Goal: Complete application form

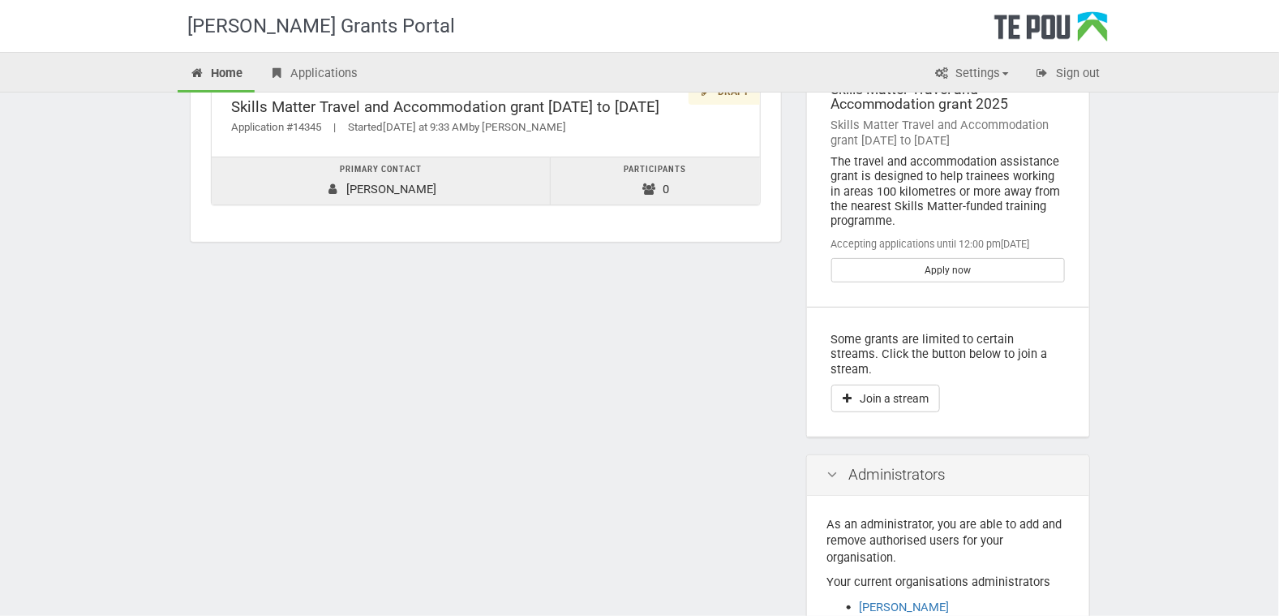
scroll to position [90, 0]
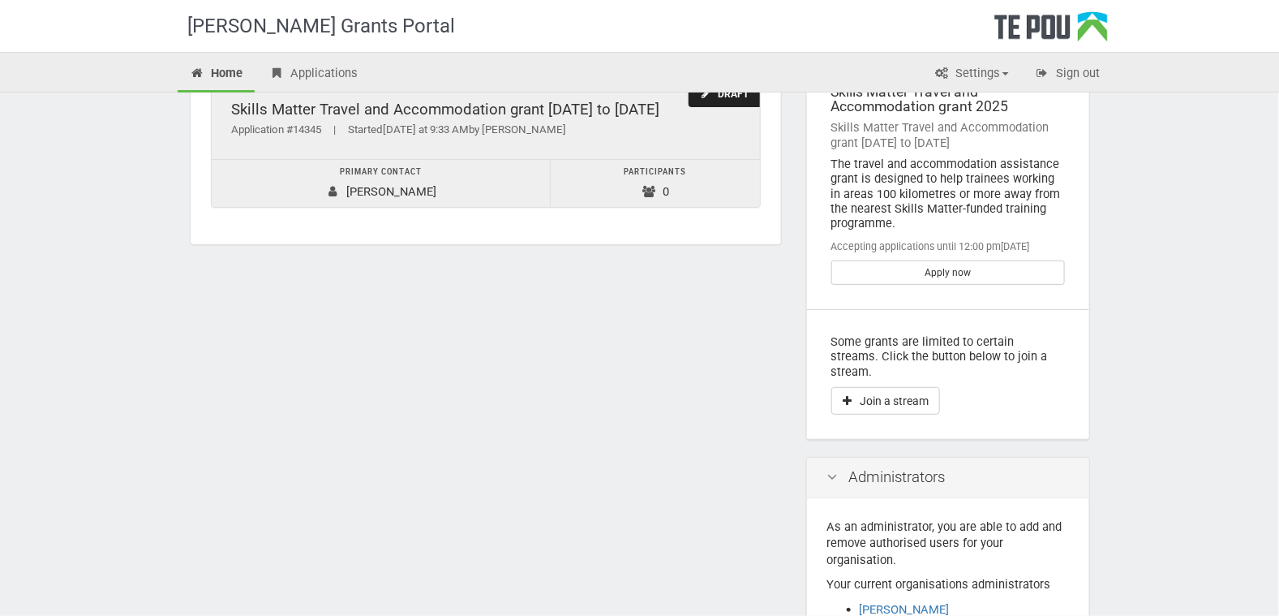
click at [362, 186] on td "Primary contact [PERSON_NAME]" at bounding box center [381, 183] width 339 height 48
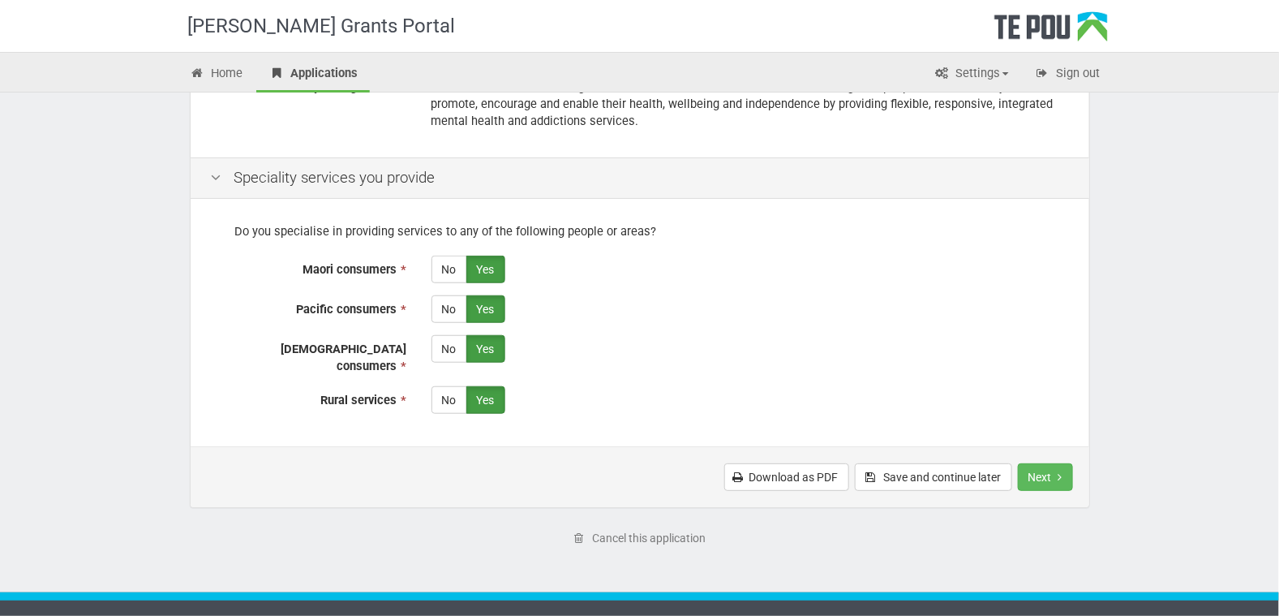
scroll to position [374, 0]
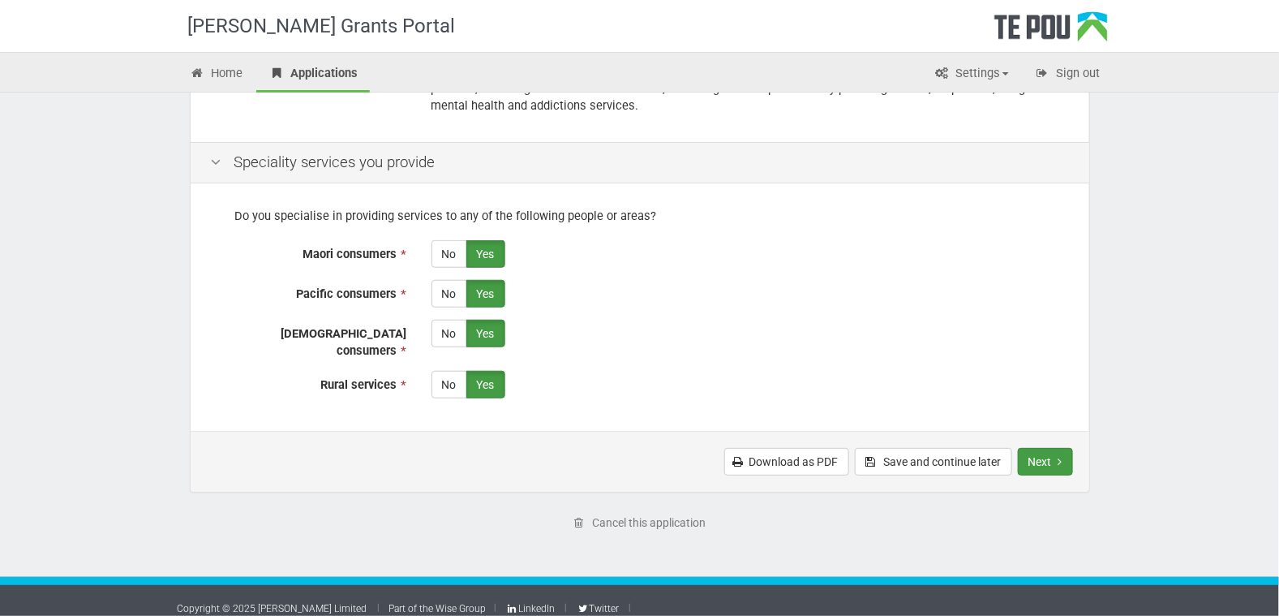
click at [1044, 451] on button "Next" at bounding box center [1045, 462] width 55 height 28
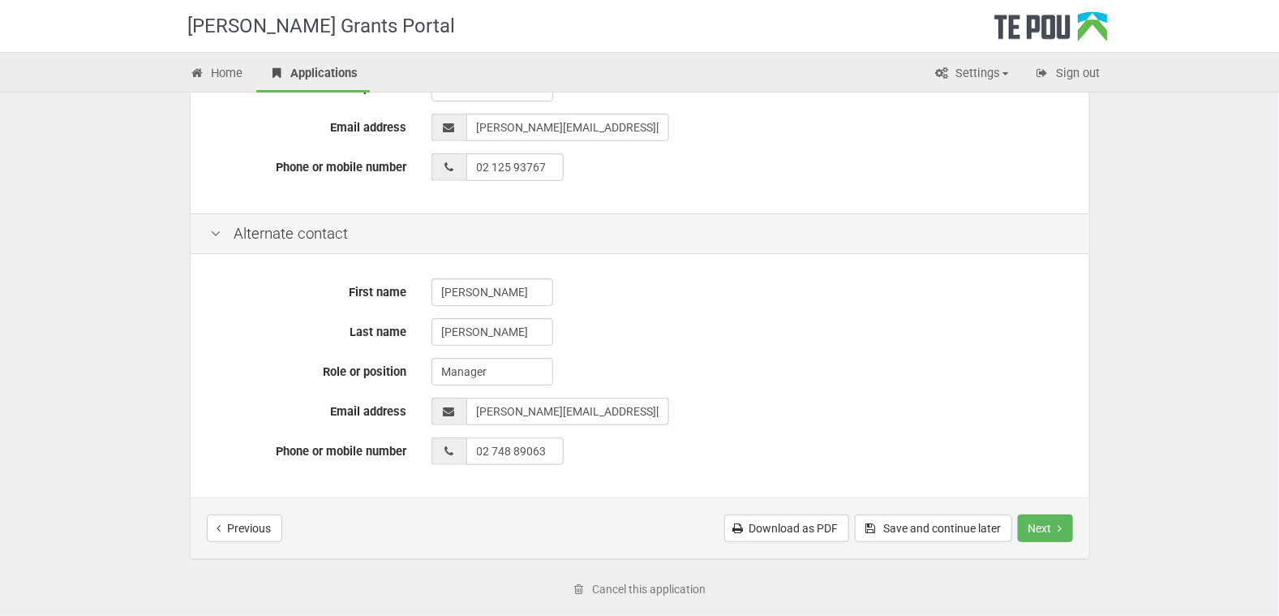
scroll to position [487, 0]
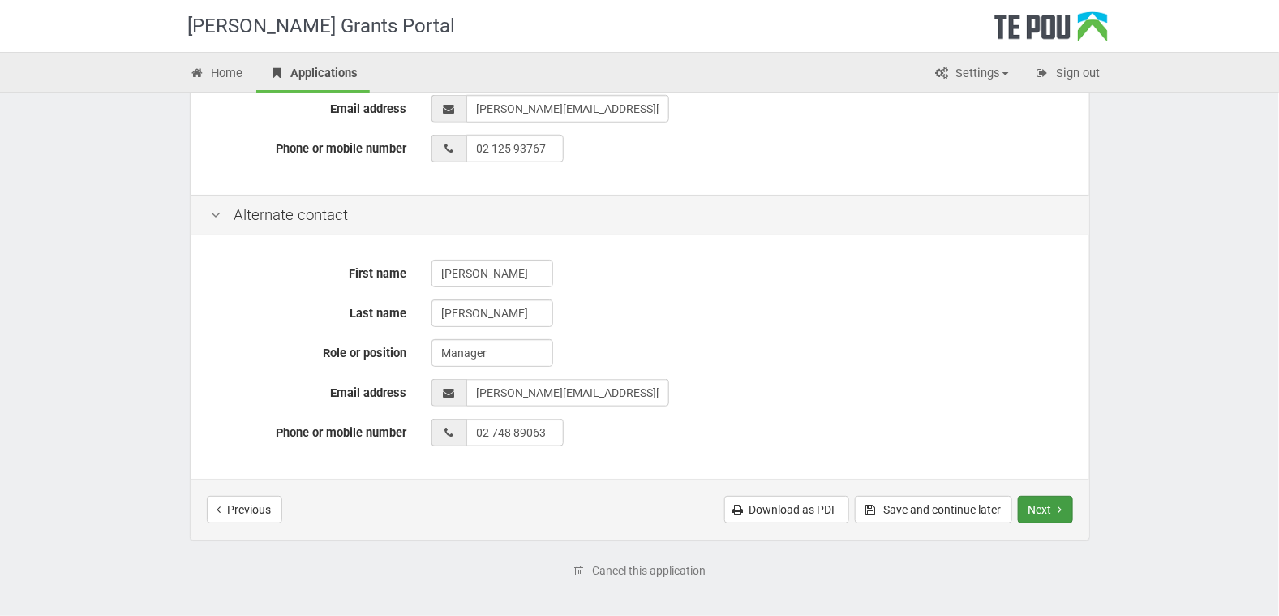
click at [1049, 508] on button "Next" at bounding box center [1045, 510] width 55 height 28
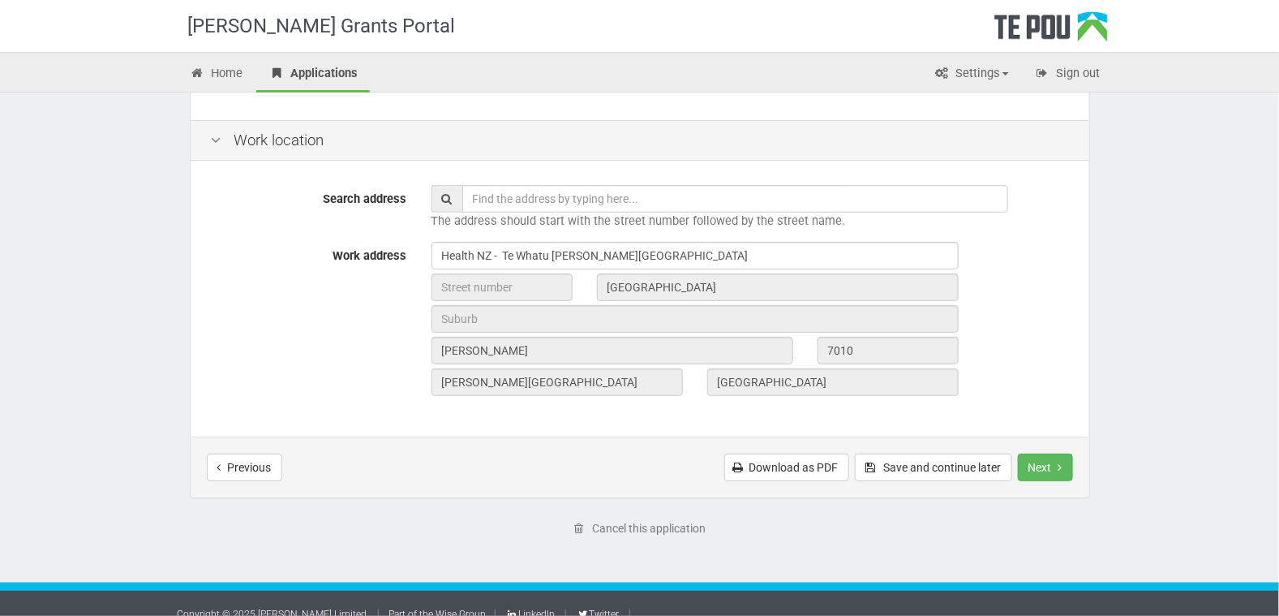
scroll to position [208, 0]
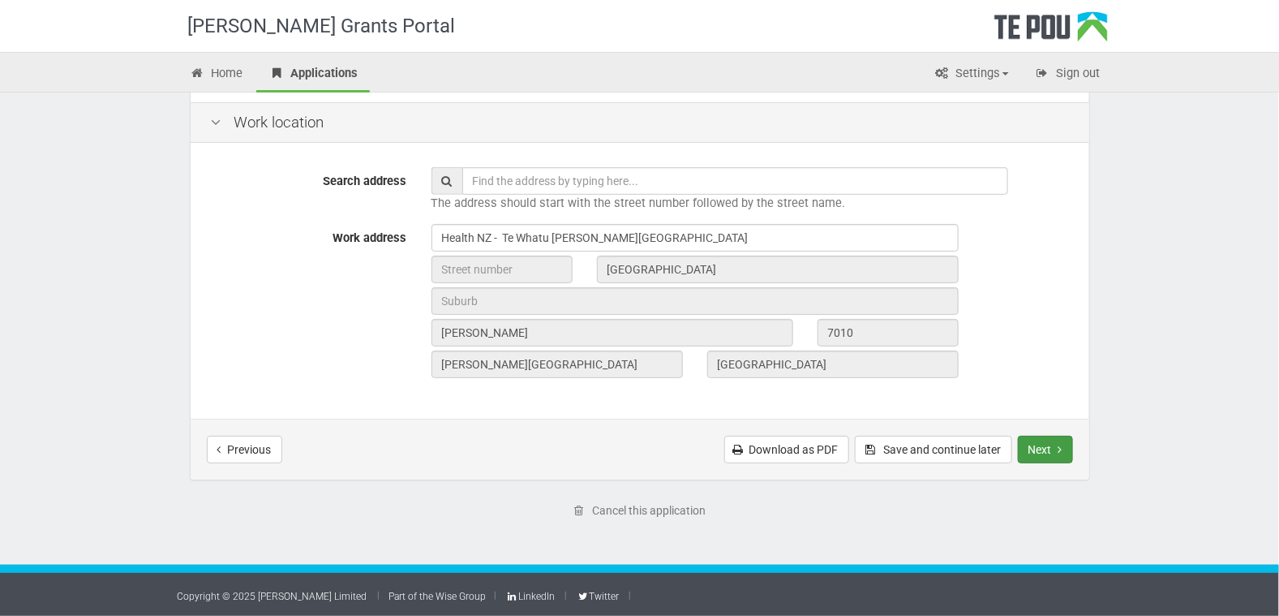
click at [1050, 448] on button "Next" at bounding box center [1045, 450] width 55 height 28
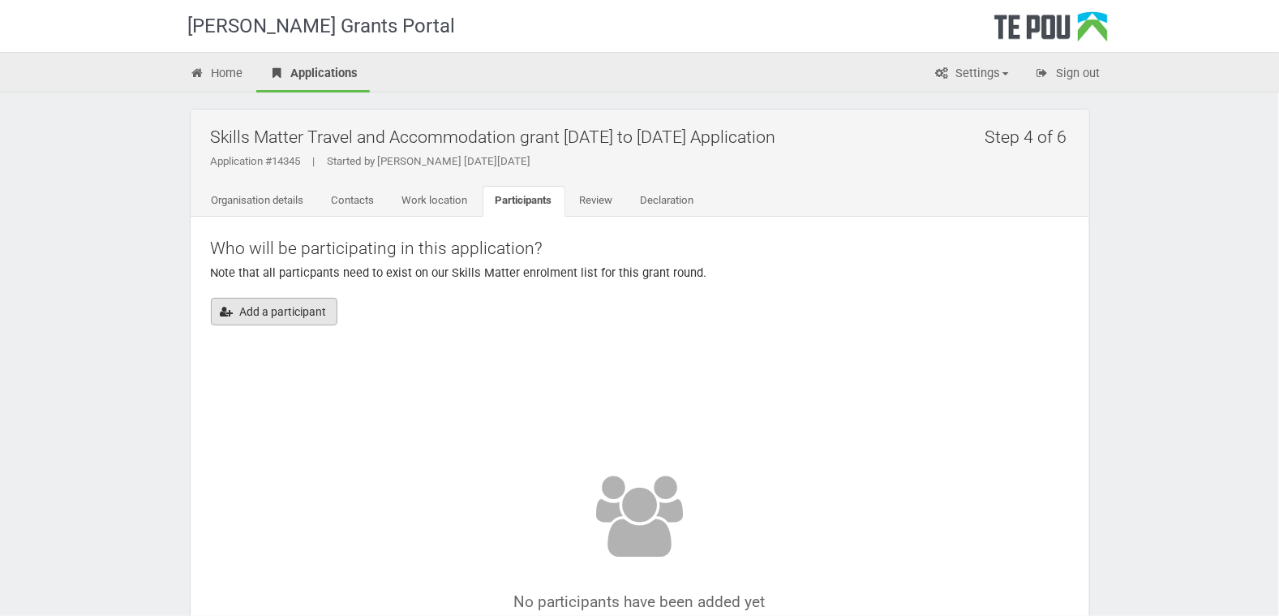
click at [272, 315] on button "Add a participant" at bounding box center [274, 312] width 127 height 28
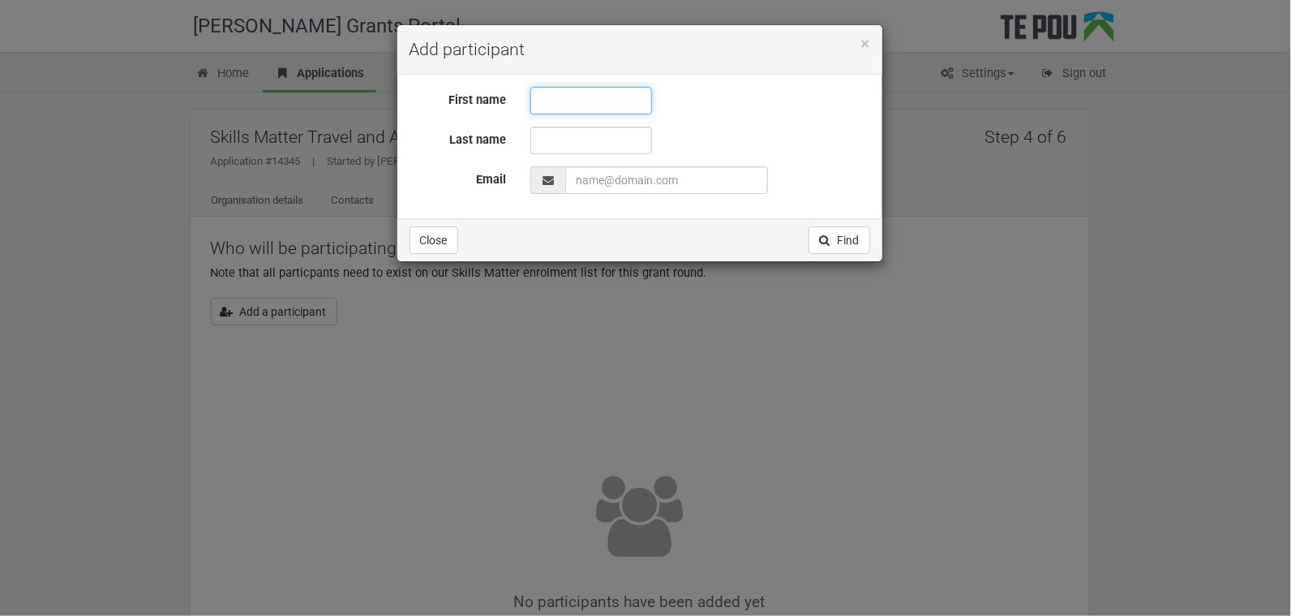
click at [549, 99] on input "text" at bounding box center [591, 101] width 122 height 28
type input "[PERSON_NAME]"
click at [554, 139] on input "text" at bounding box center [591, 141] width 122 height 28
type input "Oed"
click at [598, 179] on input "EmailAddress" at bounding box center [666, 180] width 203 height 28
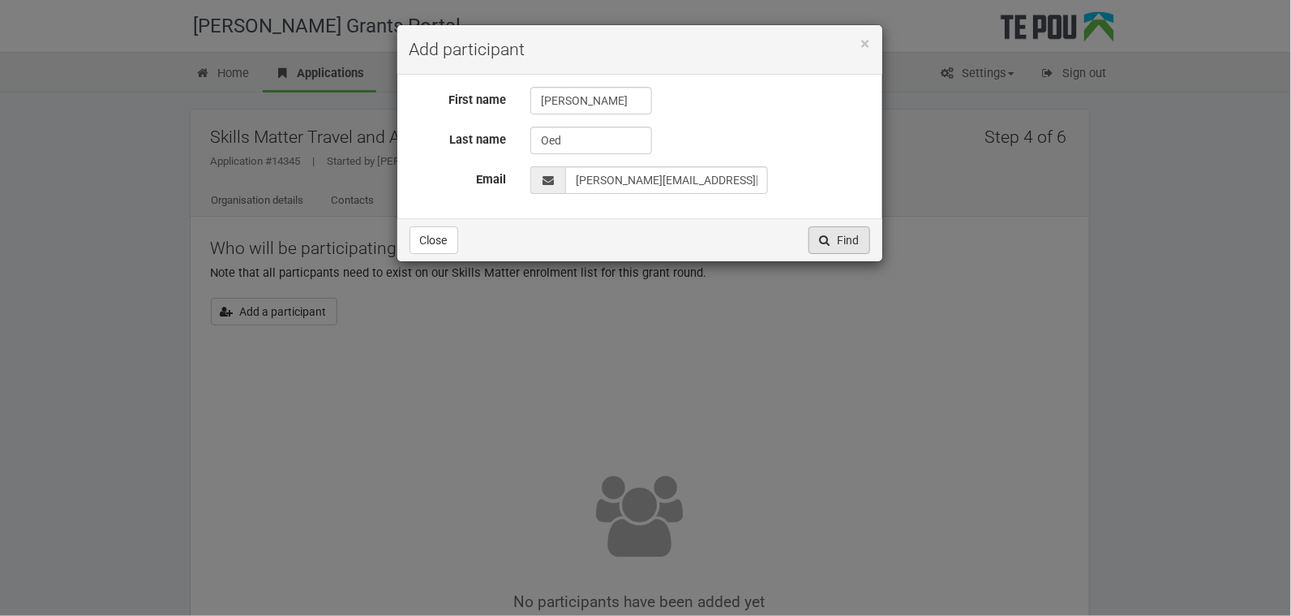
click at [845, 237] on button "Find" at bounding box center [840, 240] width 62 height 28
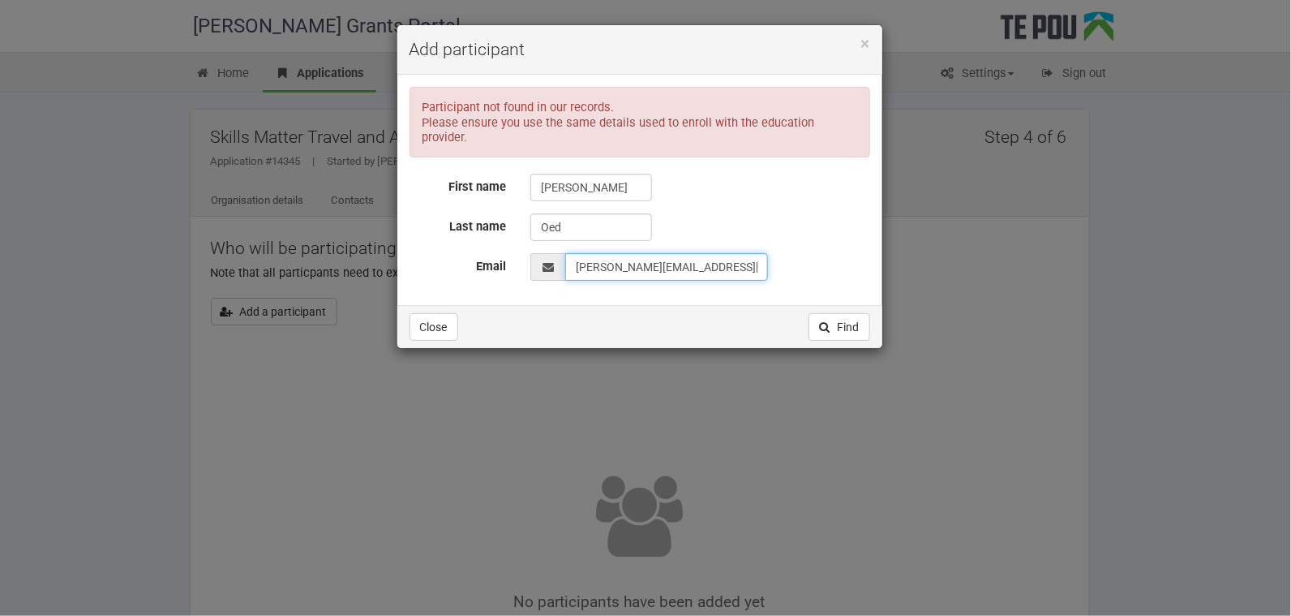
click at [601, 253] on input "EmailAddress" at bounding box center [666, 267] width 203 height 28
type input "libbyoed@gmail.com"
click at [847, 313] on button "Find" at bounding box center [840, 327] width 62 height 28
drag, startPoint x: 593, startPoint y: 170, endPoint x: 448, endPoint y: 156, distance: 145.1
click at [458, 157] on div "Participant not found in our records. Please ensure you use the same details us…" at bounding box center [640, 184] width 461 height 194
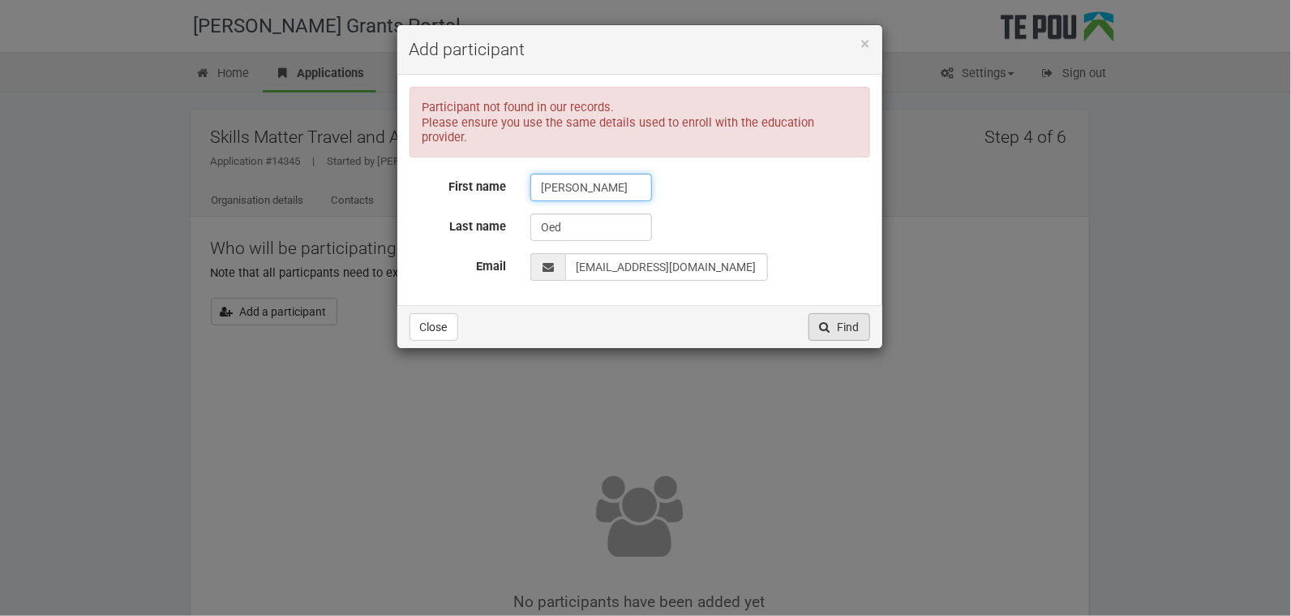
type input "Libby"
click at [848, 313] on button "Find" at bounding box center [840, 327] width 62 height 28
click at [573, 174] on input "Libby" at bounding box center [591, 188] width 122 height 28
click at [942, 61] on div "× Add participant Participant not found in our records. Please ensure you use t…" at bounding box center [645, 308] width 1291 height 616
